Goal: Transaction & Acquisition: Purchase product/service

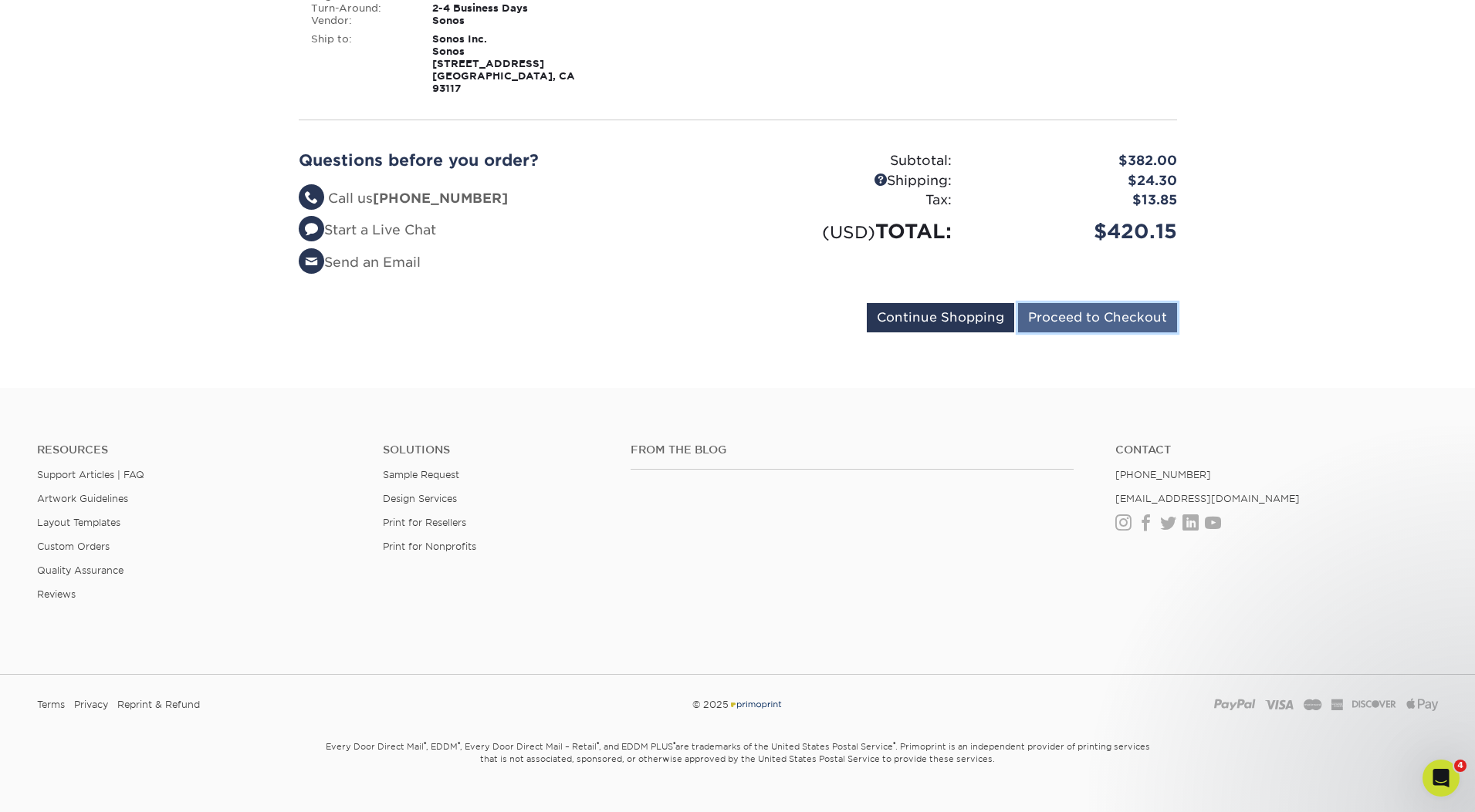
click at [1139, 303] on input "Proceed to Checkout" at bounding box center [1096, 317] width 159 height 29
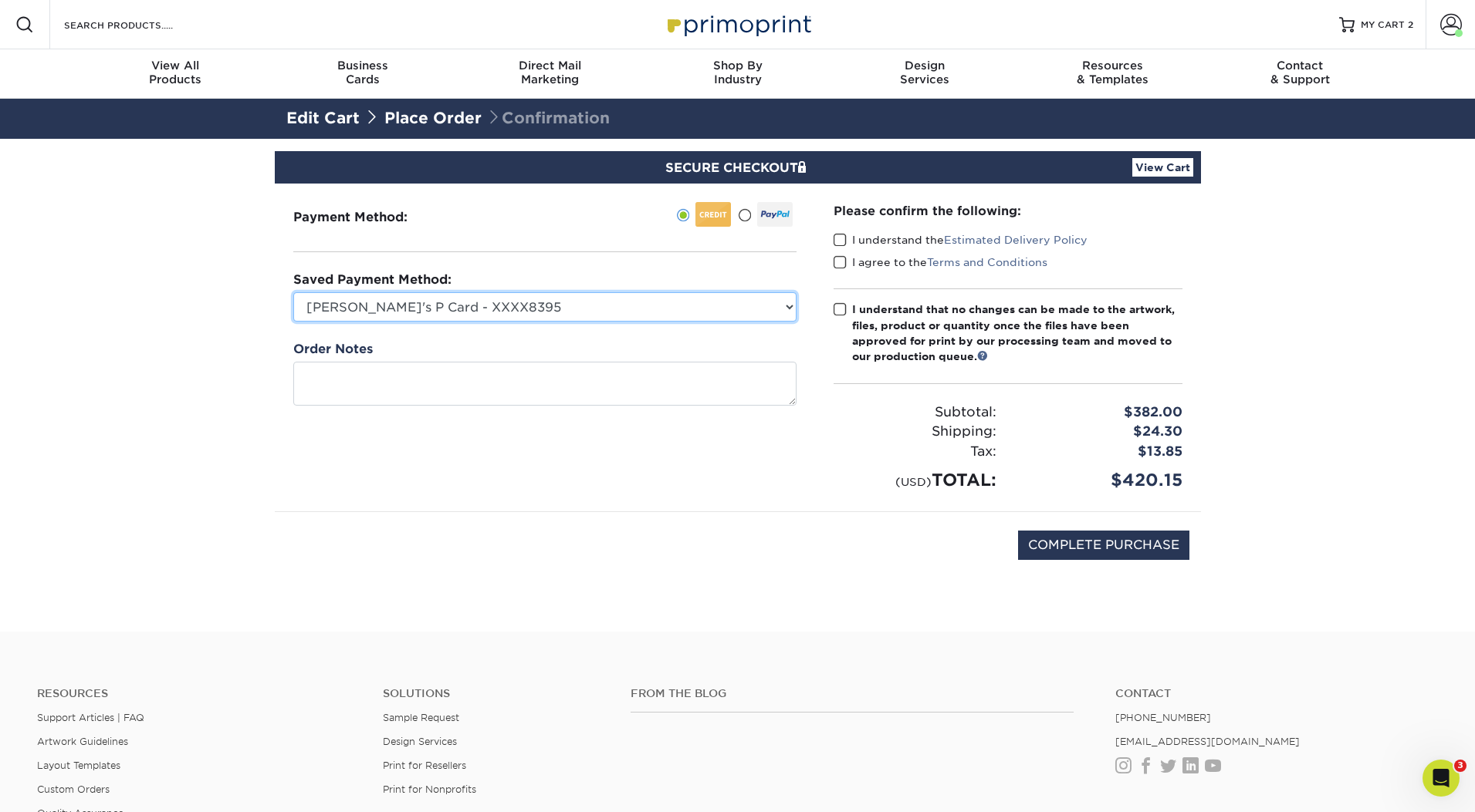
click at [670, 302] on select "[PERSON_NAME]'s P Card - XXXX8395 MasterCard - XXXX2183 MasterCard - XXXX9155 N…" at bounding box center [544, 307] width 503 height 29
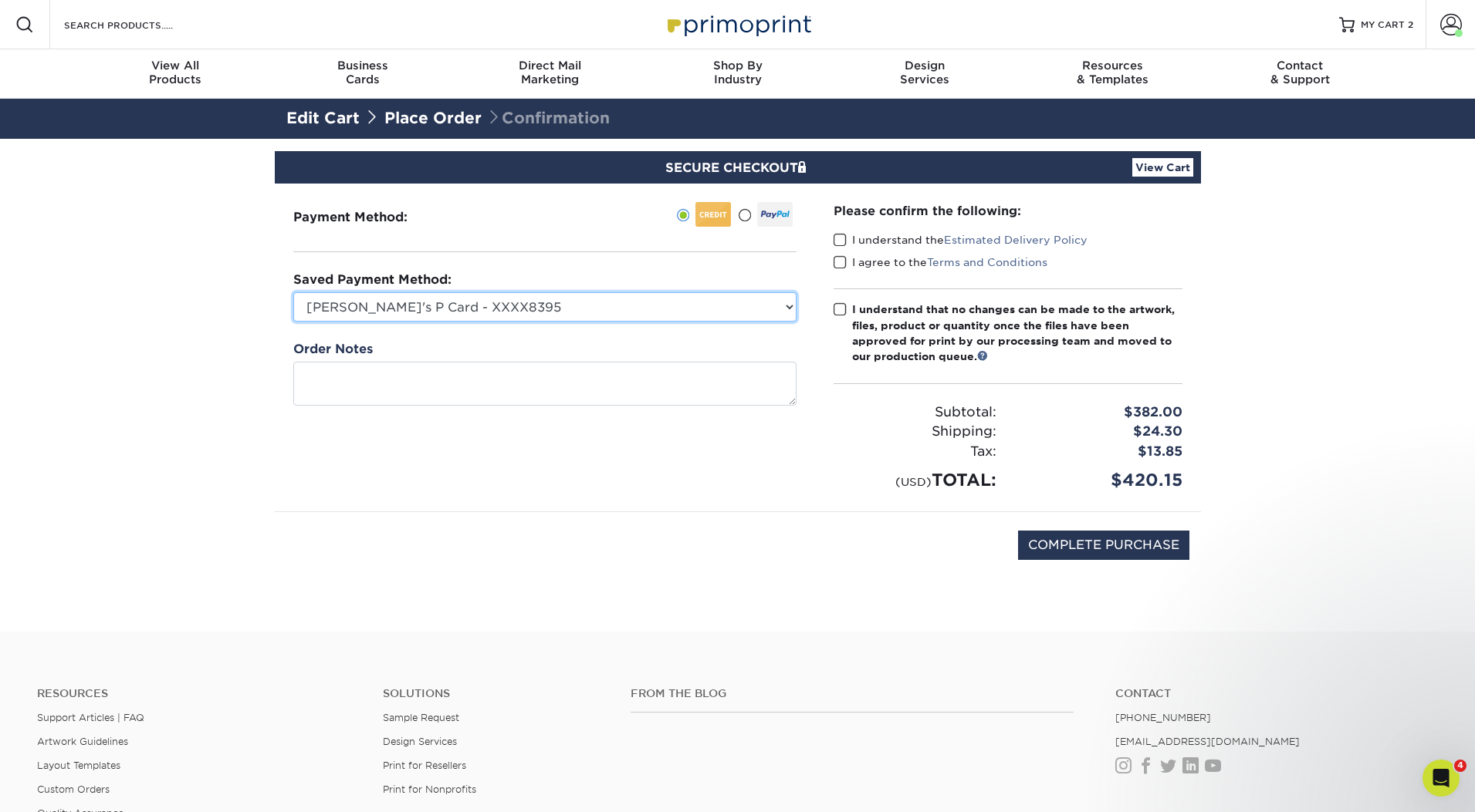
select select "71523"
click at [293, 293] on select "[PERSON_NAME]'s P Card - XXXX8395 MasterCard - XXXX2183 MasterCard - XXXX9155 N…" at bounding box center [544, 307] width 503 height 29
click at [841, 240] on span at bounding box center [839, 240] width 13 height 15
click at [0, 0] on input "I understand the Estimated Delivery Policy" at bounding box center [0, 0] width 0 height 0
click at [841, 262] on span at bounding box center [839, 263] width 13 height 15
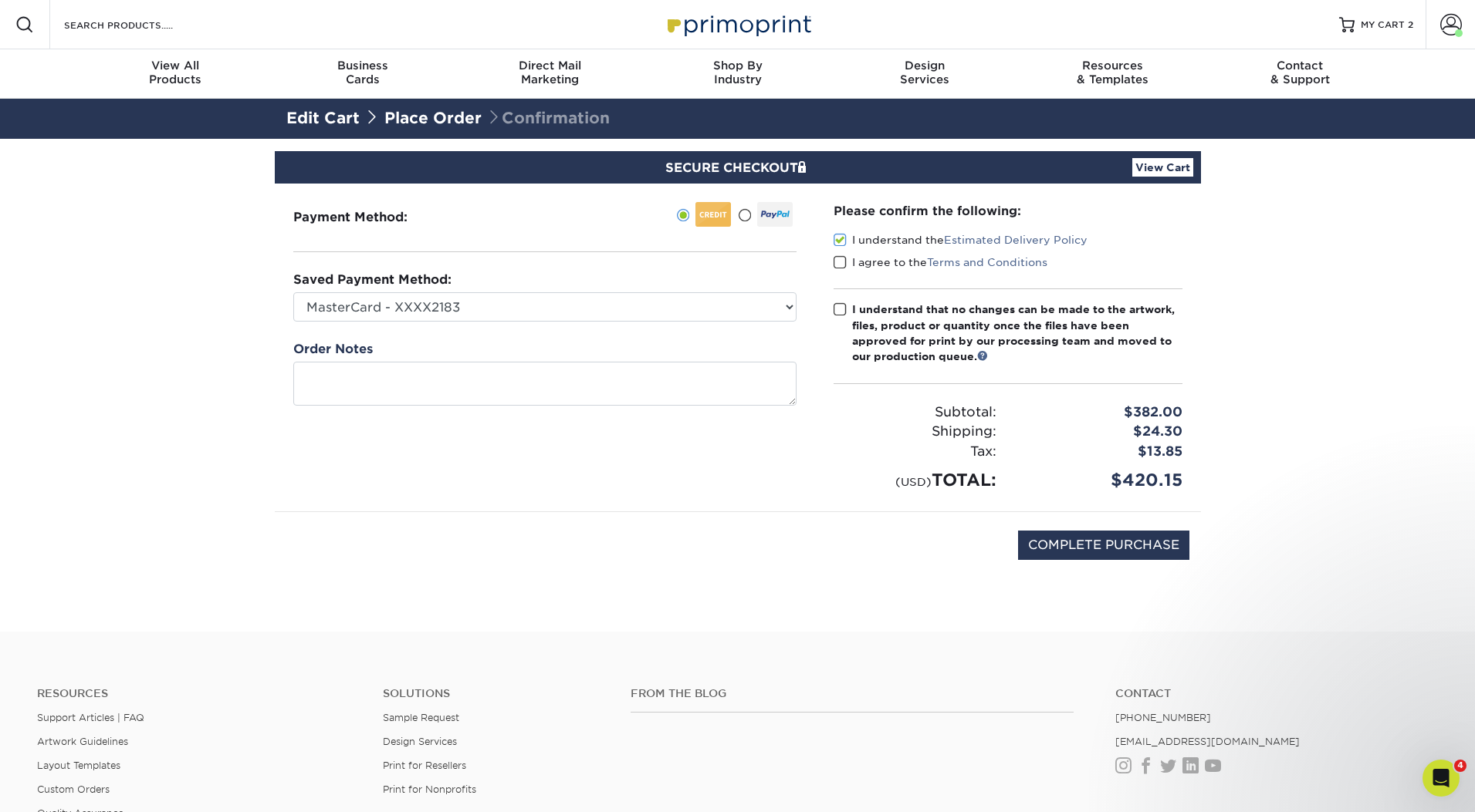
click at [0, 0] on input "I agree to the Terms and Conditions" at bounding box center [0, 0] width 0 height 0
click at [834, 308] on span at bounding box center [839, 310] width 13 height 15
click at [0, 0] on input "I understand that no changes can be made to the artwork, files, product or quan…" at bounding box center [0, 0] width 0 height 0
click at [1143, 548] on input "COMPLETE PURCHASE" at bounding box center [1102, 544] width 171 height 29
type input "PROCESSING, PLEASE WAIT..."
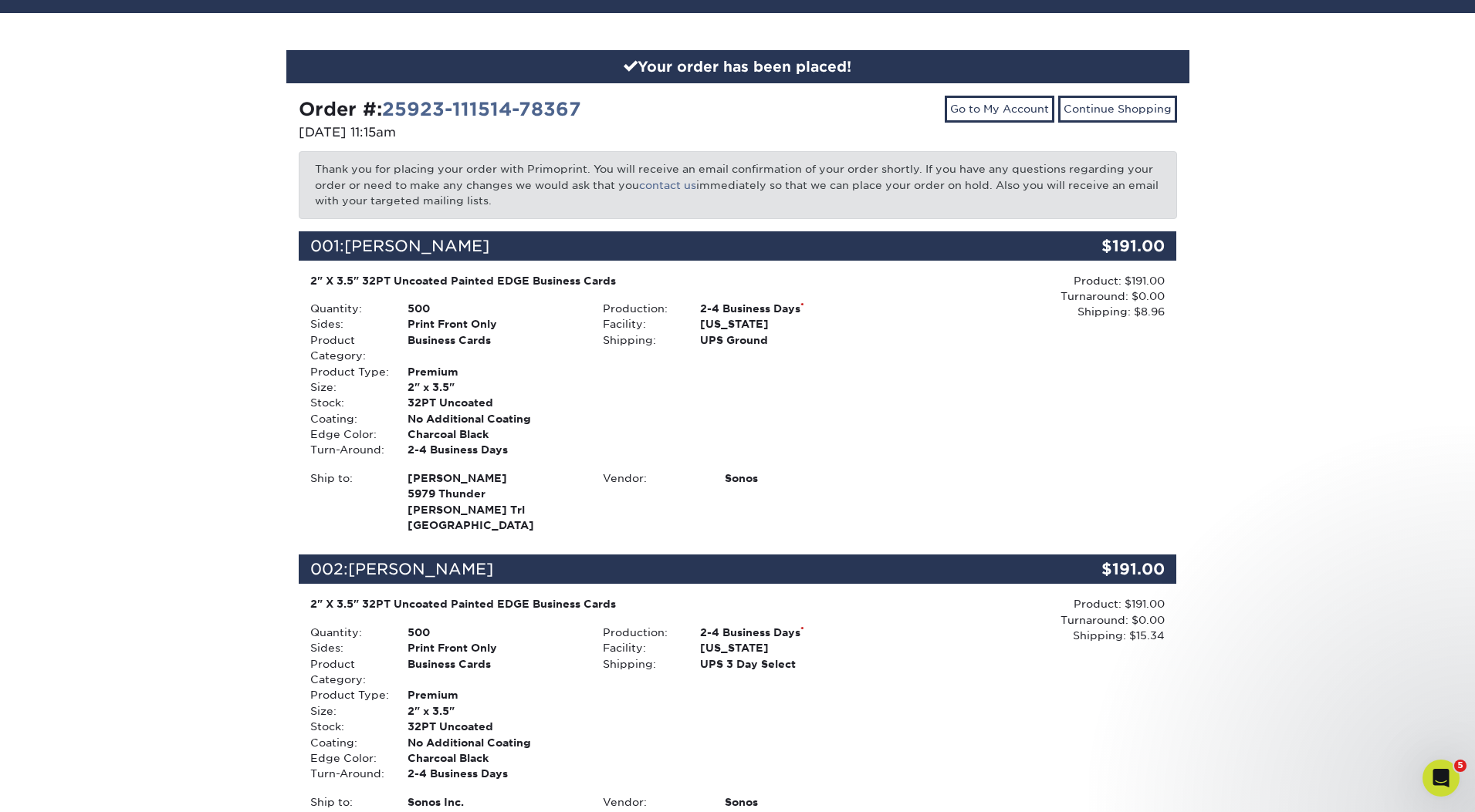
scroll to position [126, 0]
